Goal: Book appointment/travel/reservation

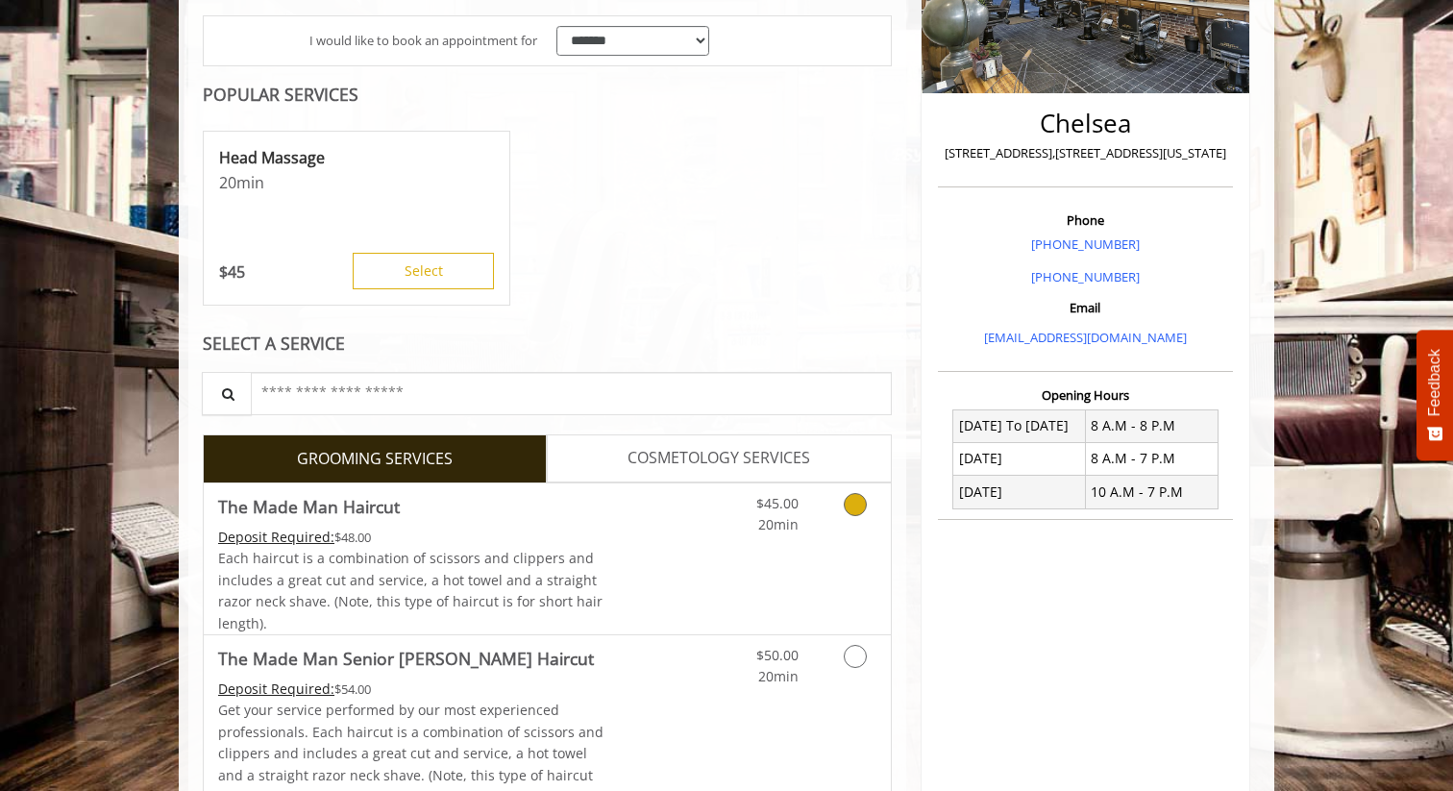
click at [851, 505] on icon "Grooming services" at bounding box center [855, 504] width 23 height 23
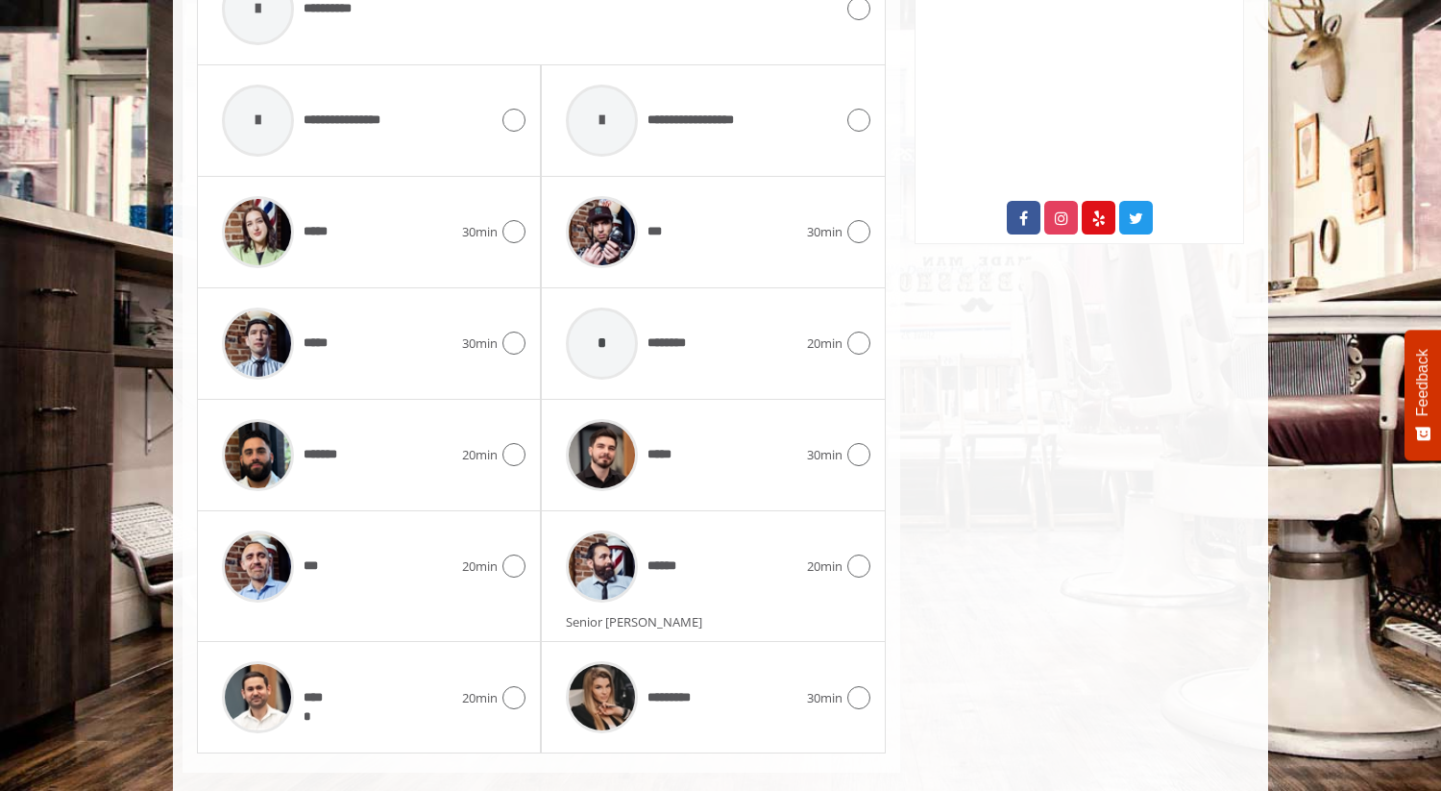
scroll to position [987, 0]
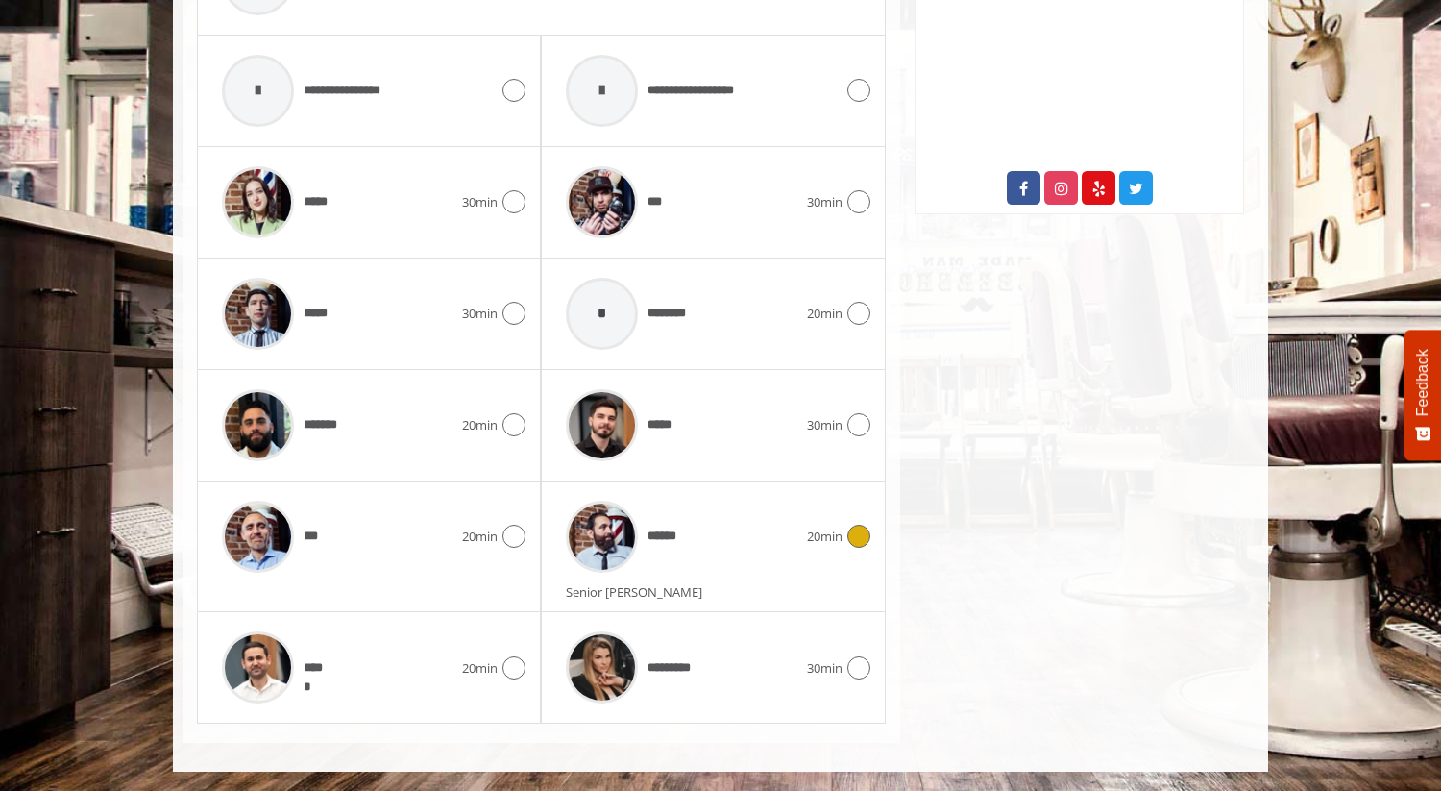
click at [844, 525] on div at bounding box center [857, 536] width 28 height 23
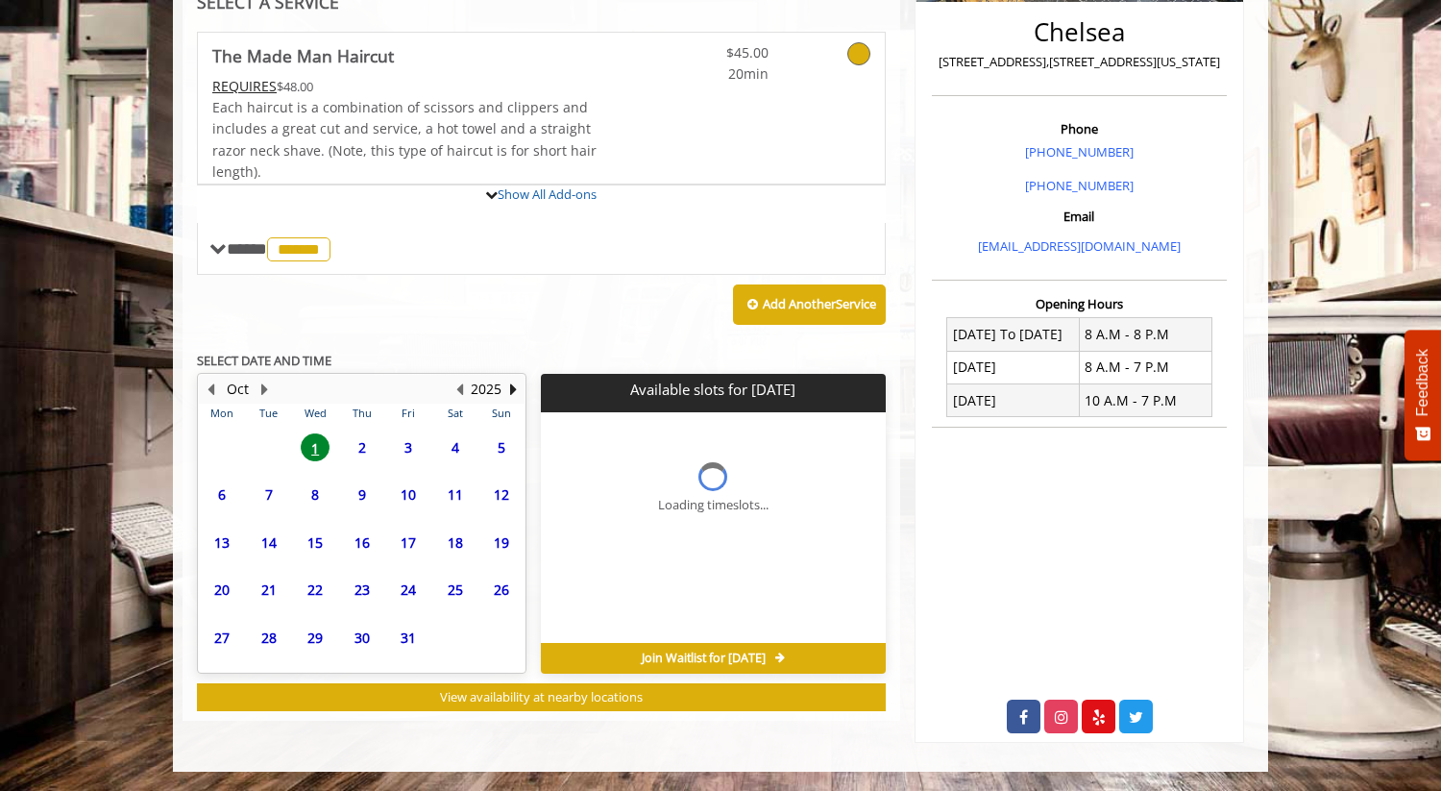
scroll to position [611, 0]
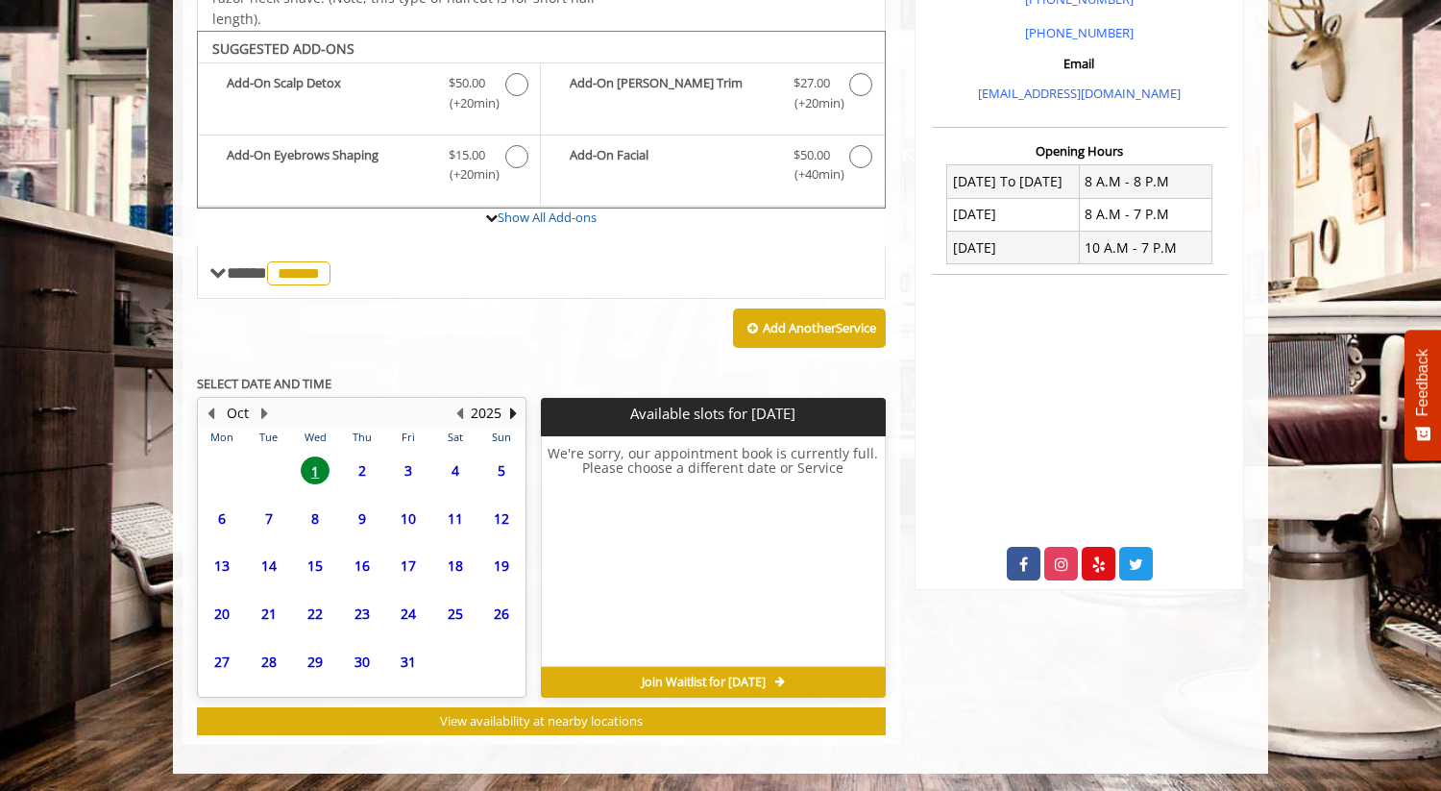
click at [451, 468] on span "4" at bounding box center [455, 470] width 29 height 28
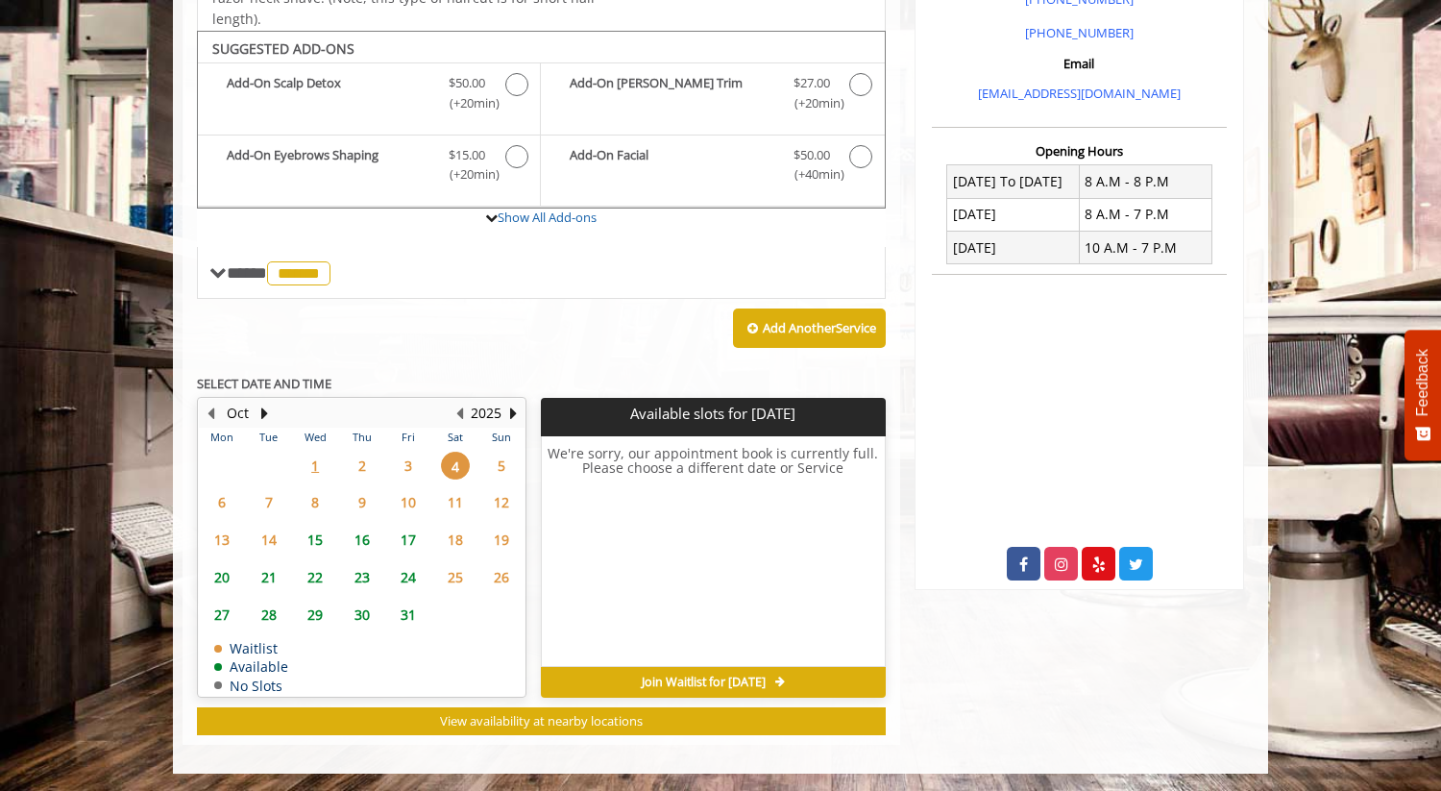
click at [364, 468] on span "2" at bounding box center [362, 466] width 29 height 28
click at [403, 458] on span "3" at bounding box center [408, 466] width 29 height 28
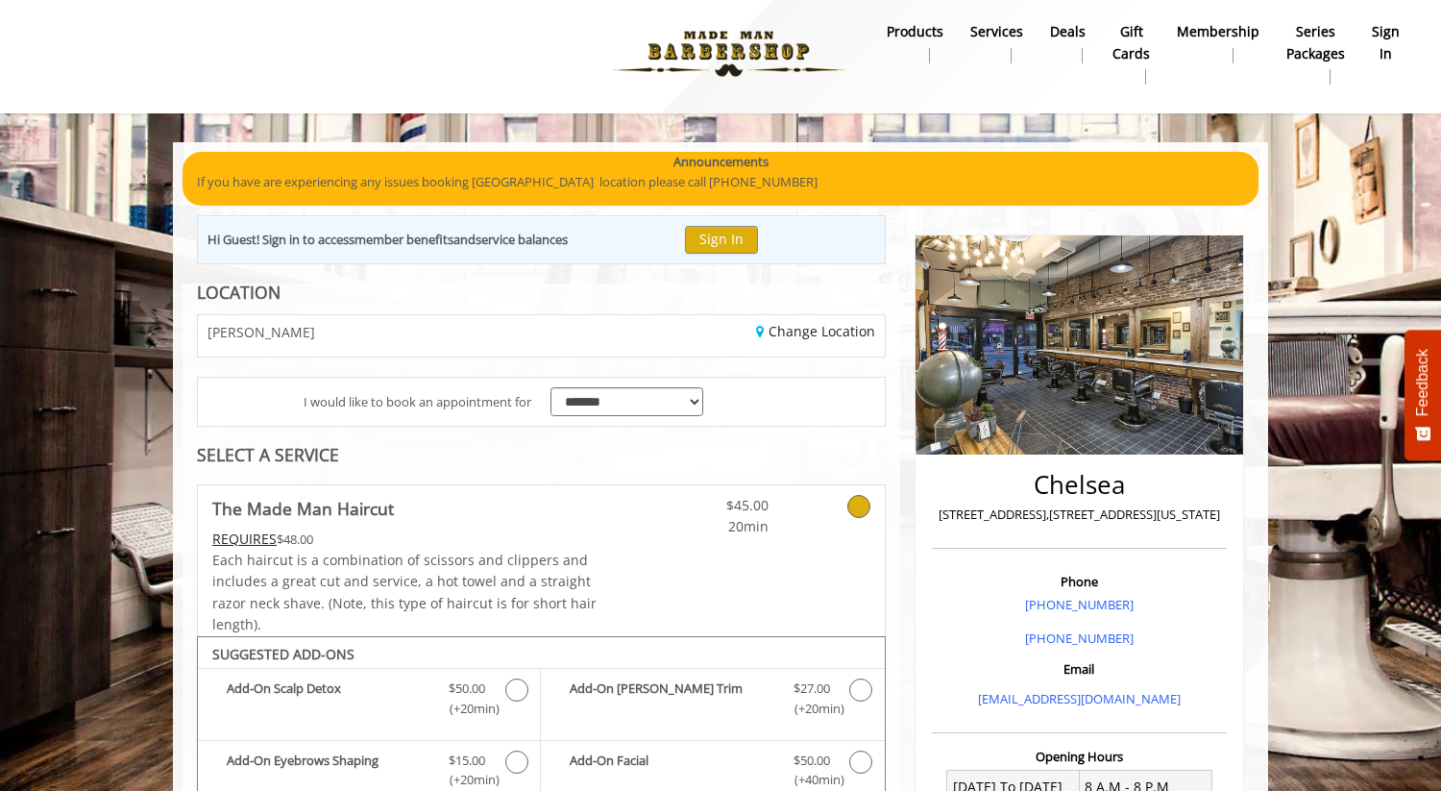
scroll to position [0, 0]
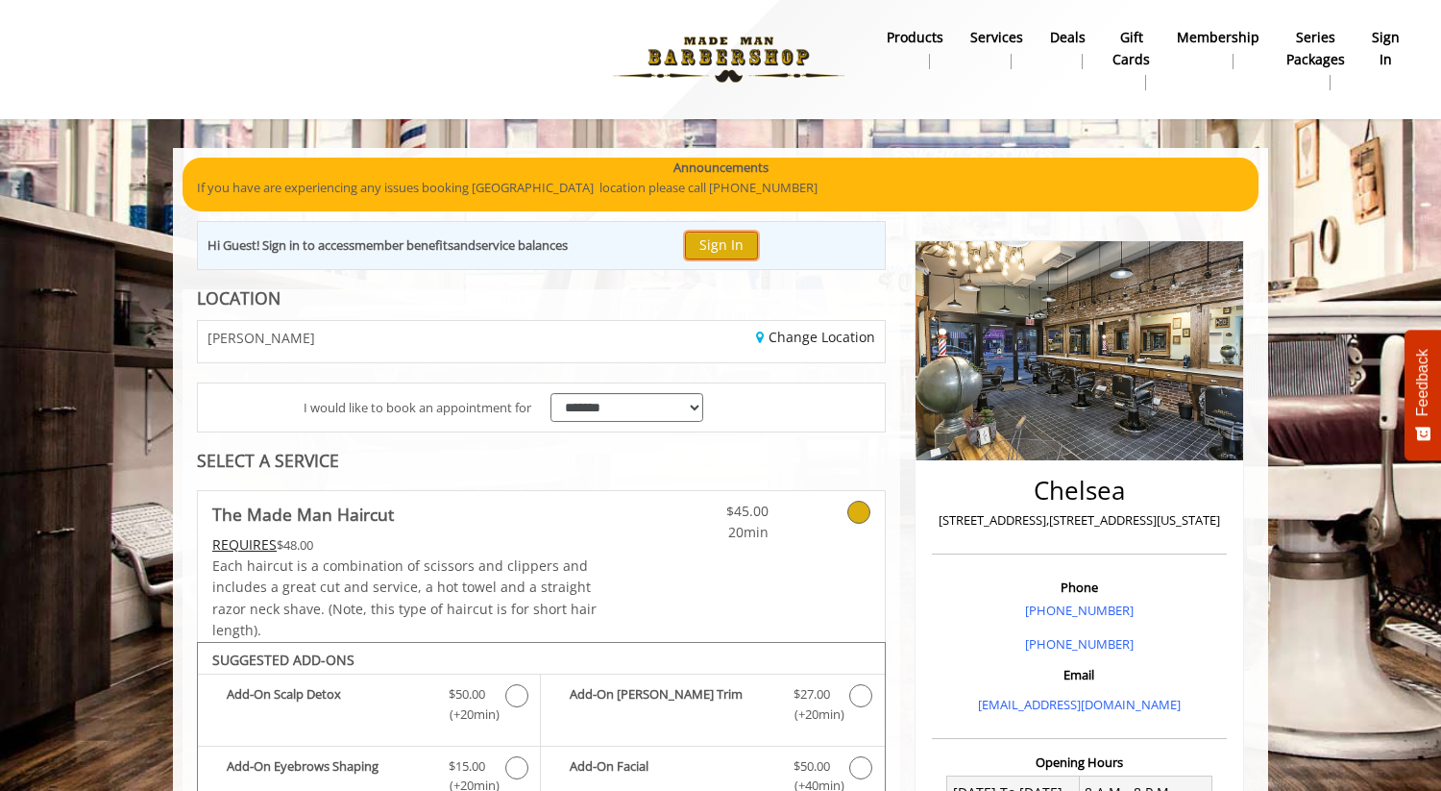
click at [743, 256] on button "Sign In" at bounding box center [721, 246] width 73 height 28
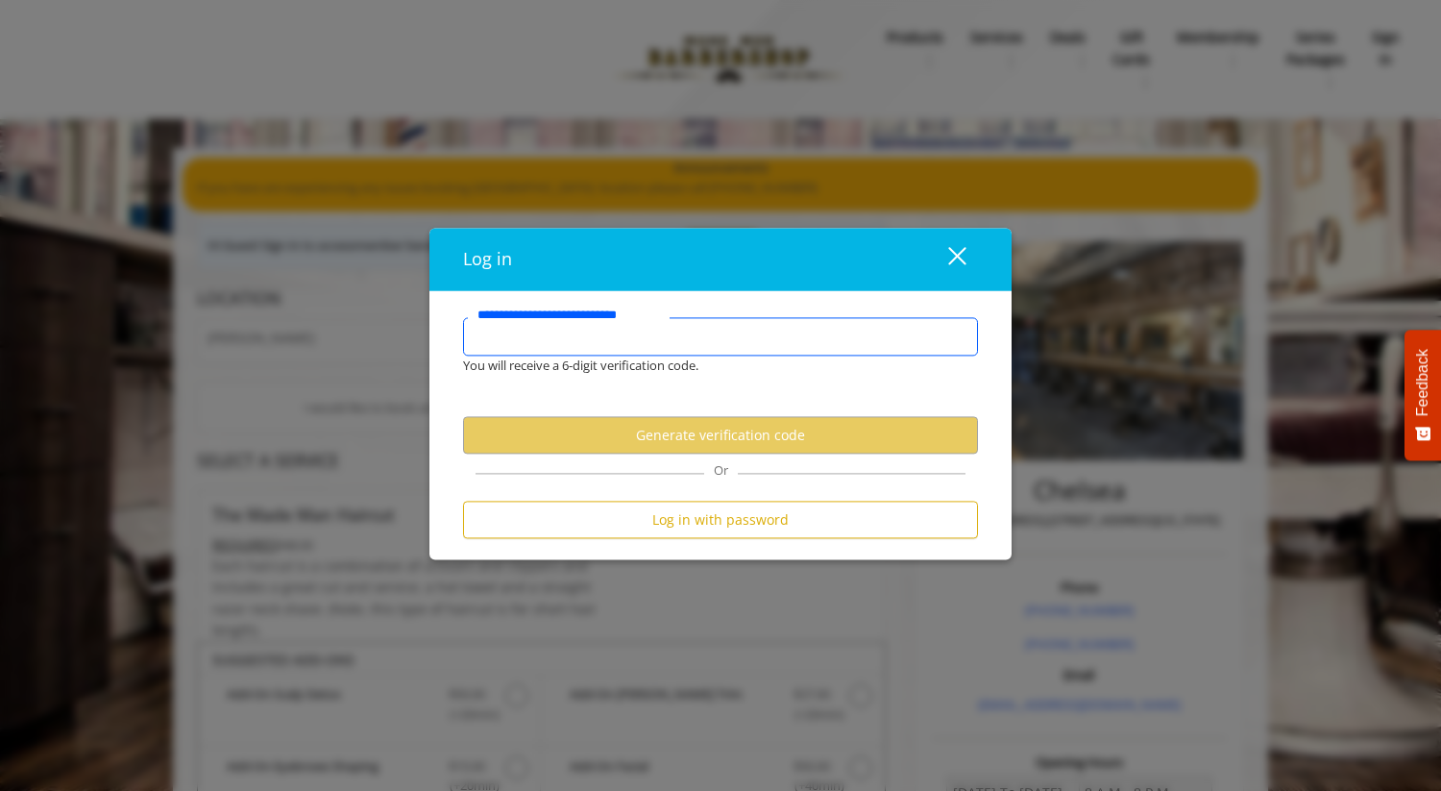
click at [696, 334] on input "**********" at bounding box center [720, 337] width 515 height 38
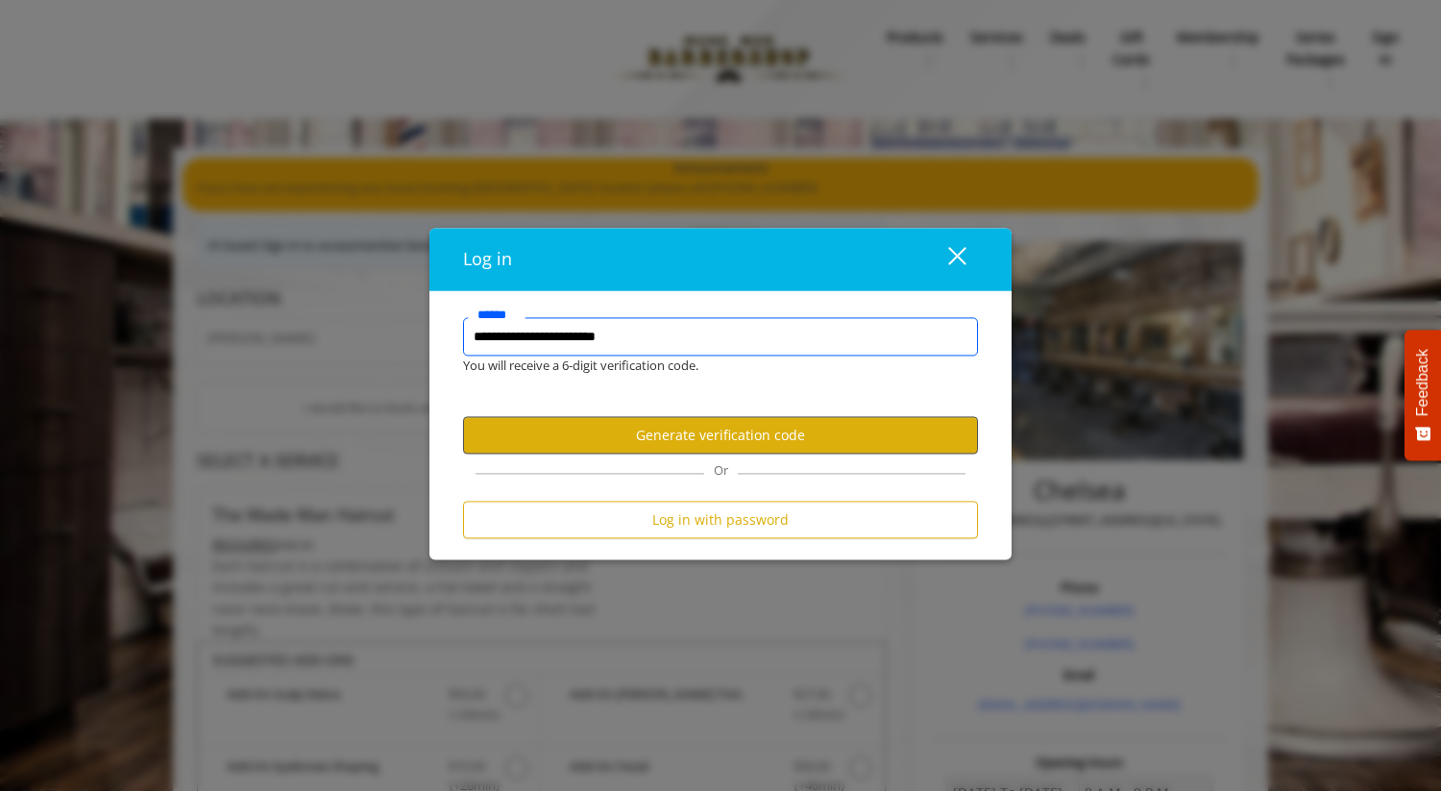
type input "**********"
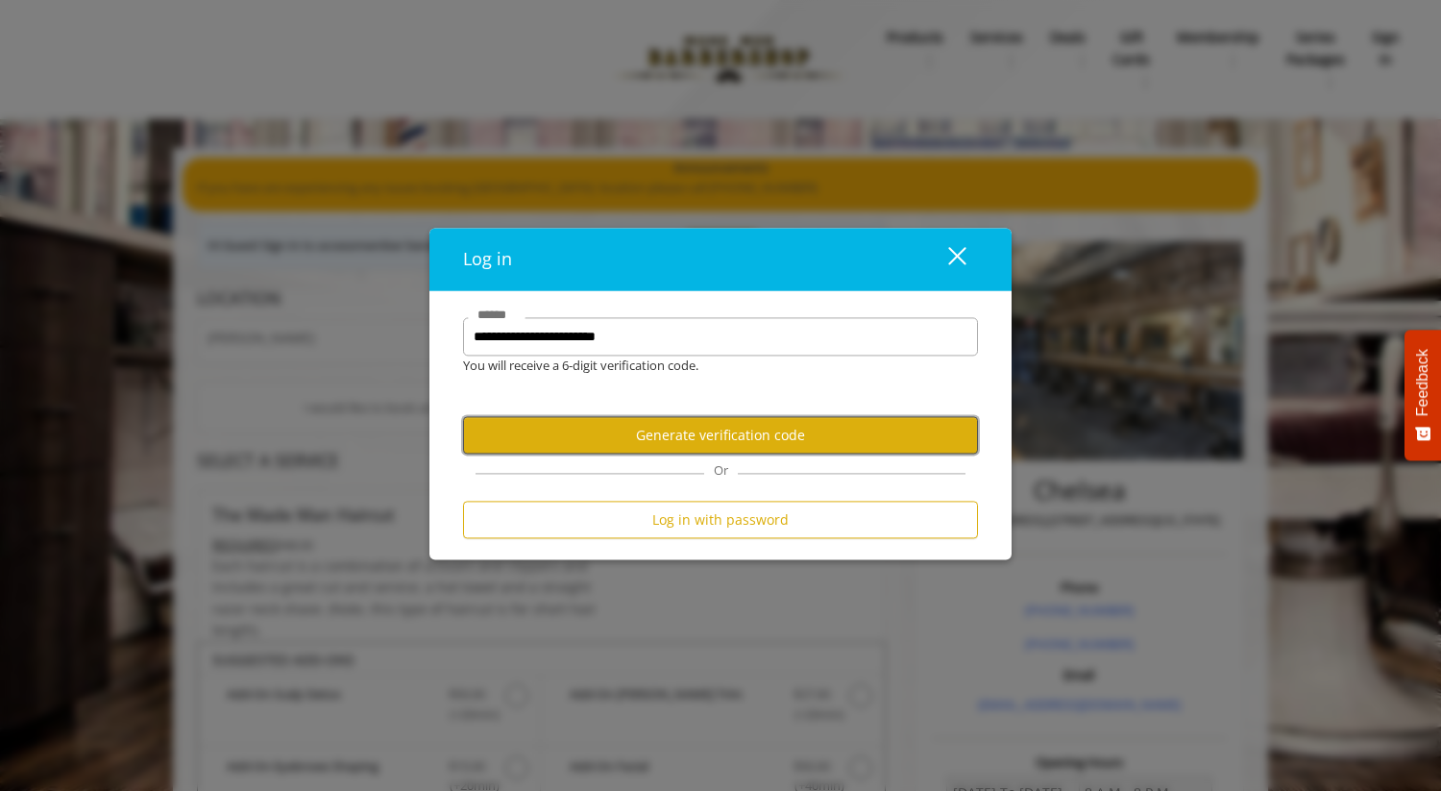
click at [788, 443] on button "Generate verification code" at bounding box center [720, 434] width 515 height 37
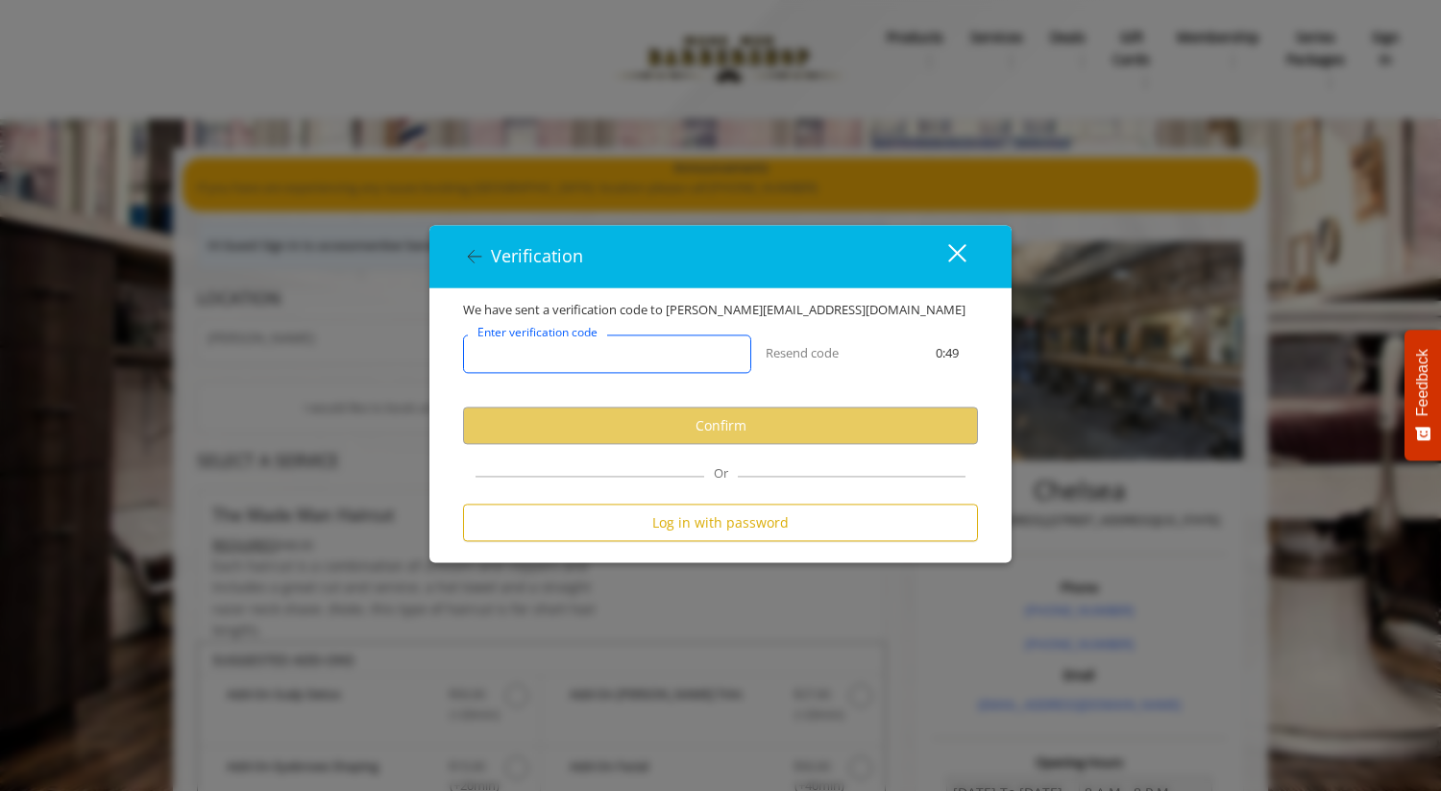
click at [642, 369] on input "Enter verification code" at bounding box center [607, 353] width 288 height 38
paste input "******"
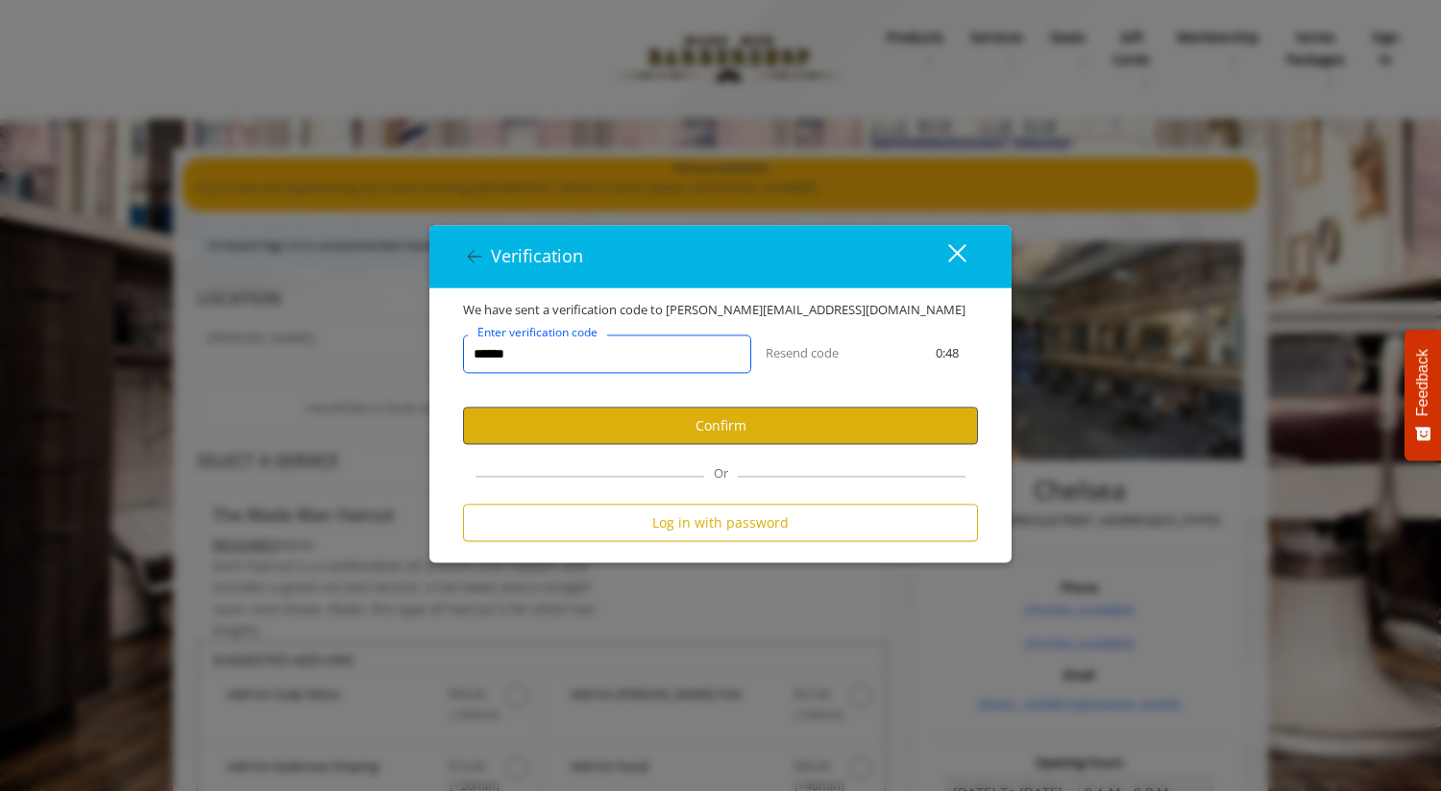
type input "******"
click at [661, 415] on button "Confirm" at bounding box center [720, 424] width 515 height 37
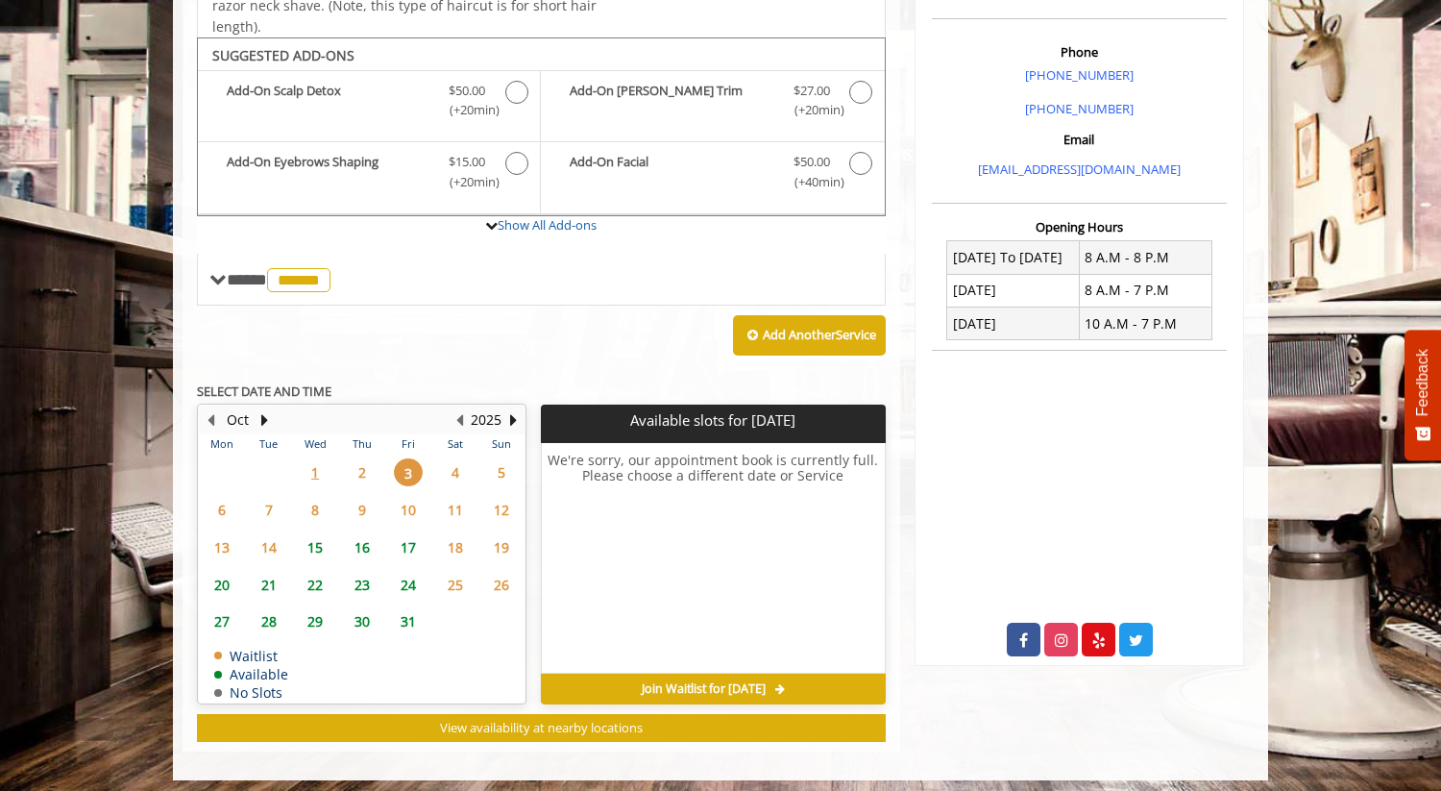
click at [317, 496] on span "8" at bounding box center [315, 510] width 29 height 28
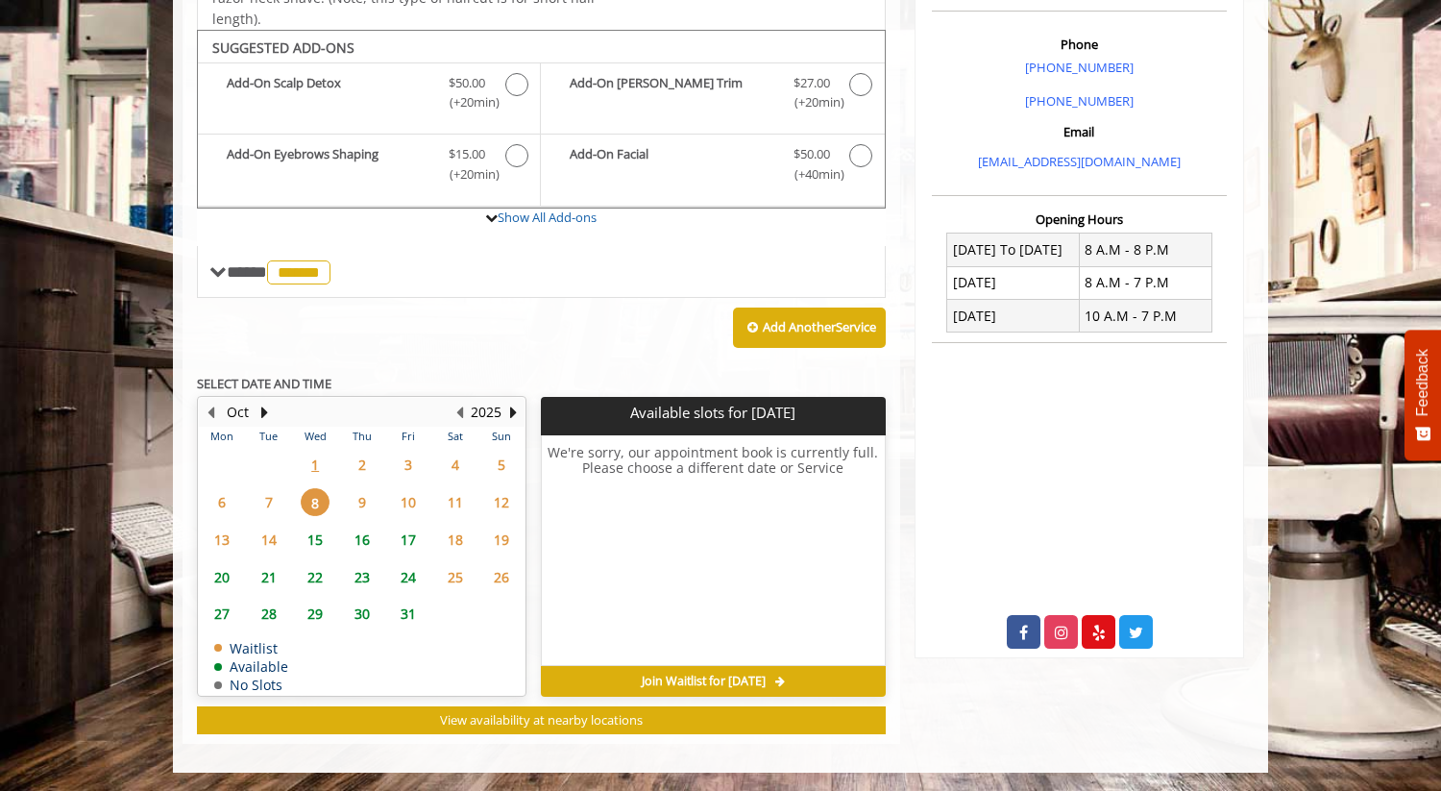
click at [368, 499] on span "9" at bounding box center [362, 502] width 29 height 28
click at [315, 533] on span "15" at bounding box center [315, 540] width 29 height 28
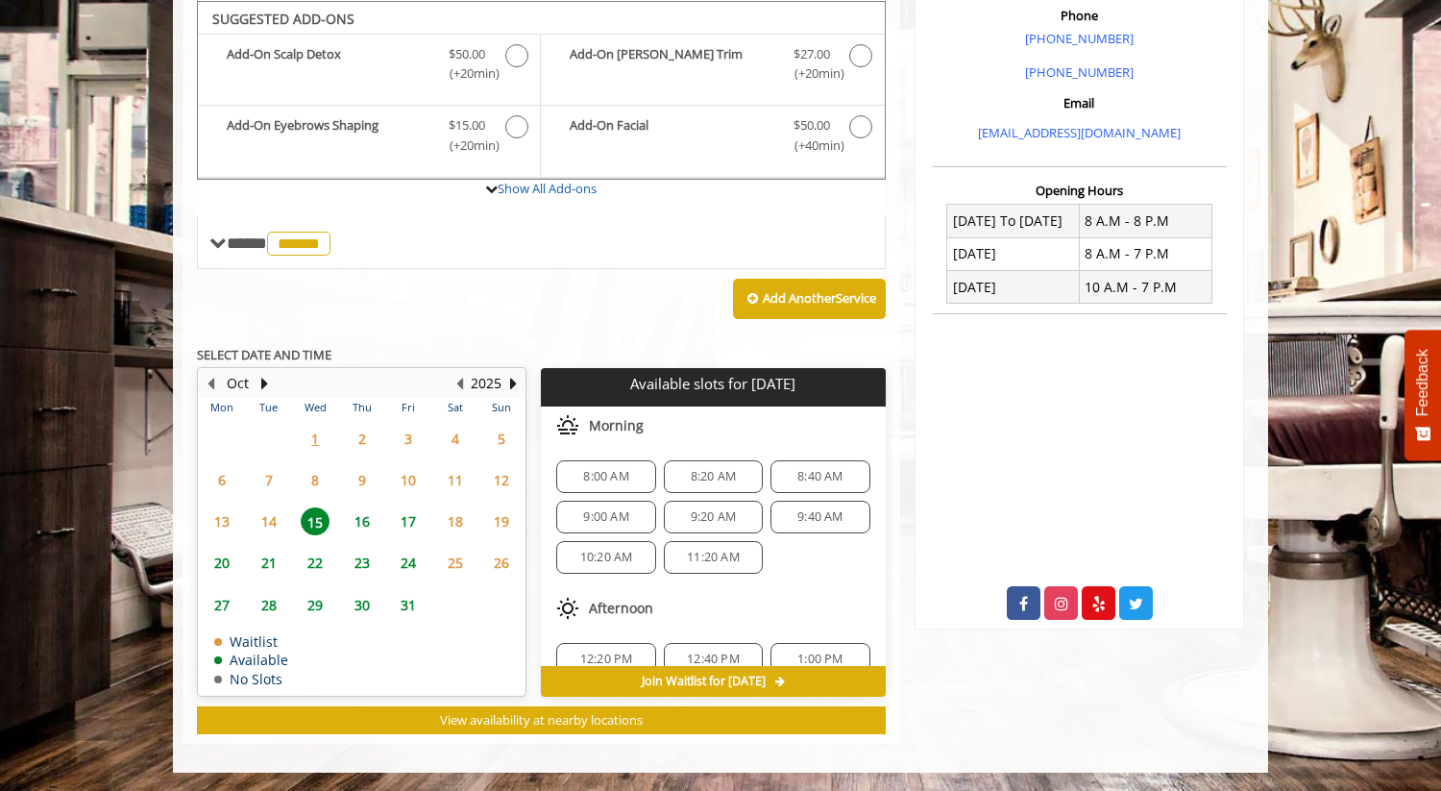
click at [361, 529] on span "16" at bounding box center [362, 521] width 29 height 28
click at [405, 530] on span "17" at bounding box center [408, 521] width 29 height 28
click at [406, 554] on span "24" at bounding box center [408, 563] width 29 height 28
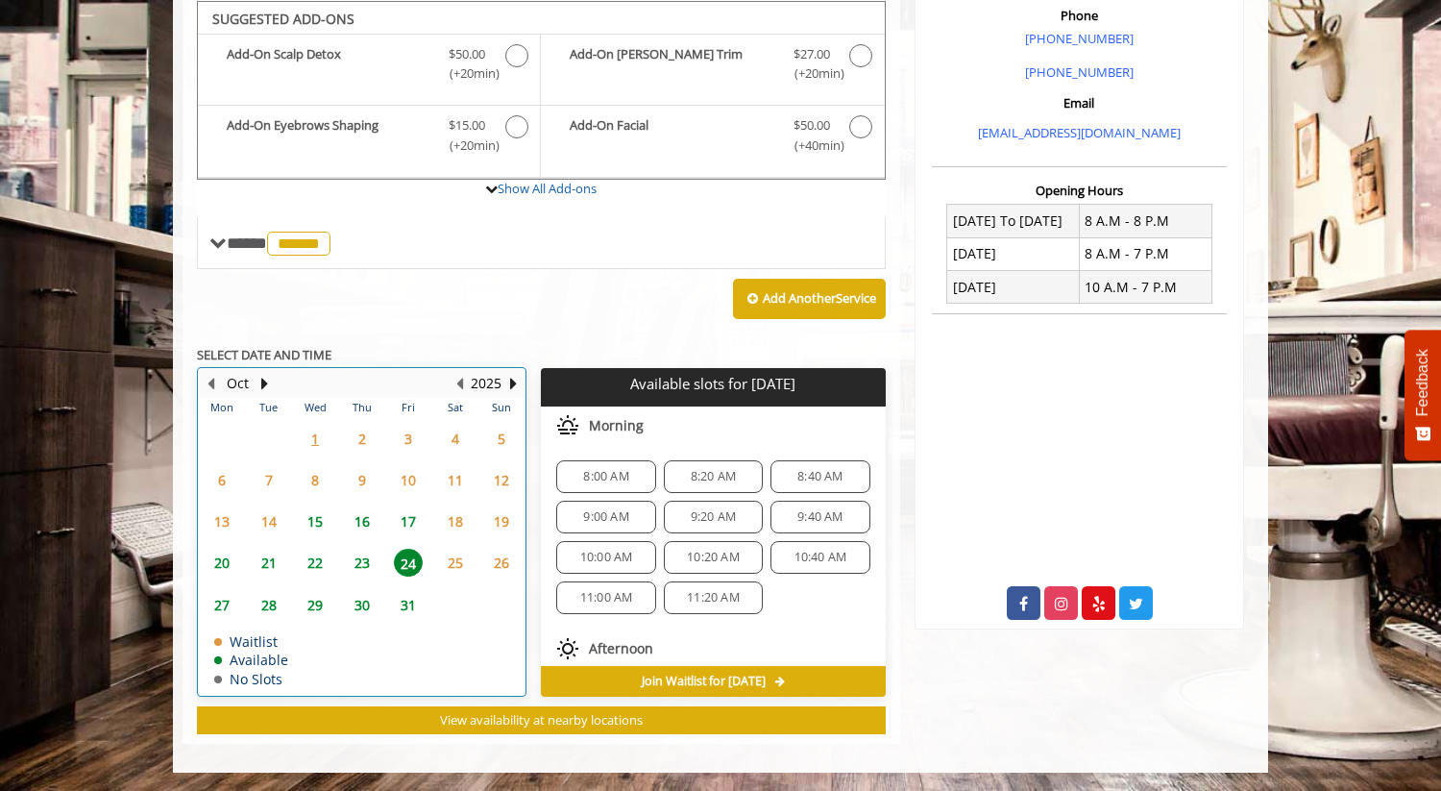
click at [276, 545] on td "21" at bounding box center [268, 562] width 46 height 41
click at [274, 519] on span "14" at bounding box center [269, 521] width 29 height 28
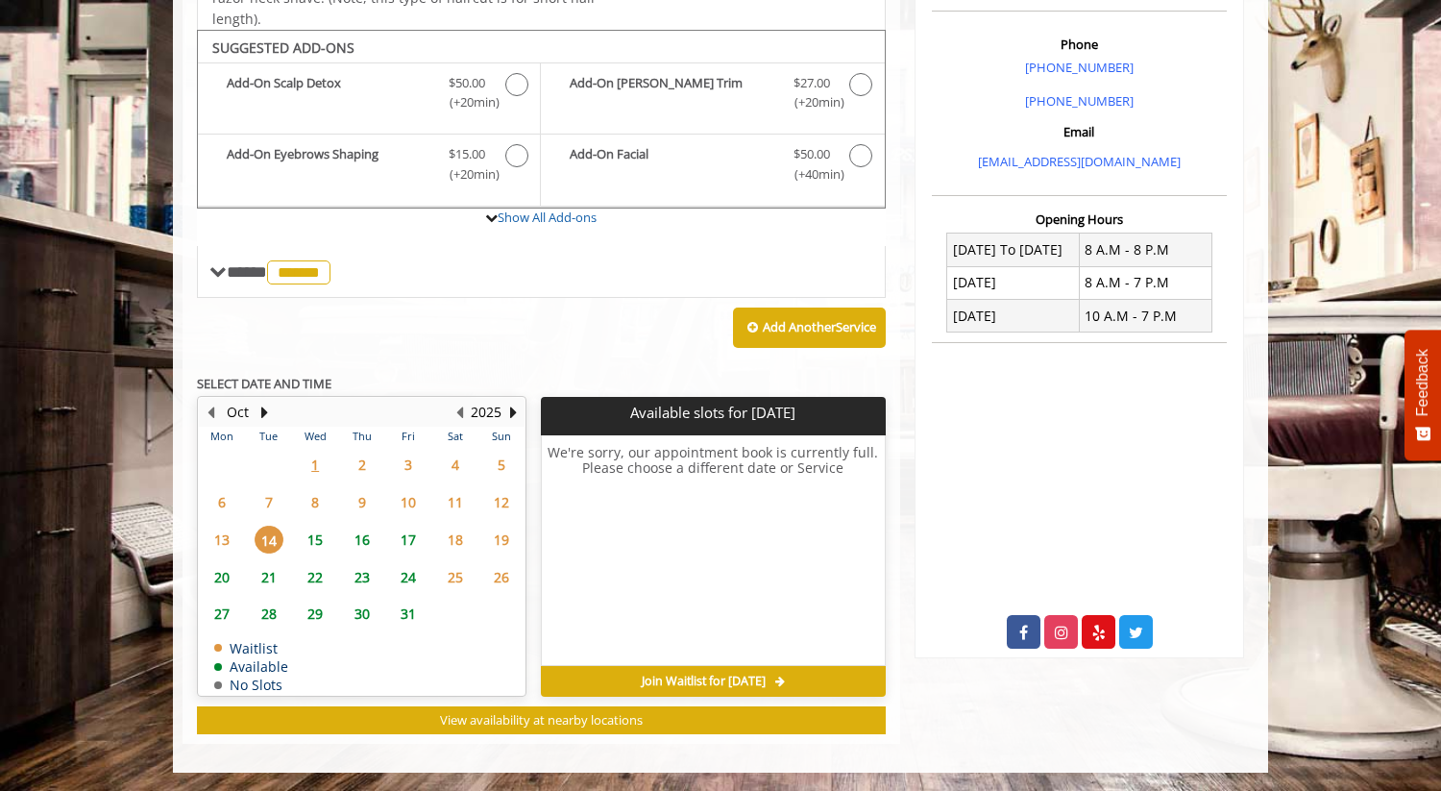
click at [450, 452] on span "4" at bounding box center [455, 465] width 29 height 28
click at [421, 460] on span "3" at bounding box center [408, 465] width 29 height 28
